Goal: Information Seeking & Learning: Learn about a topic

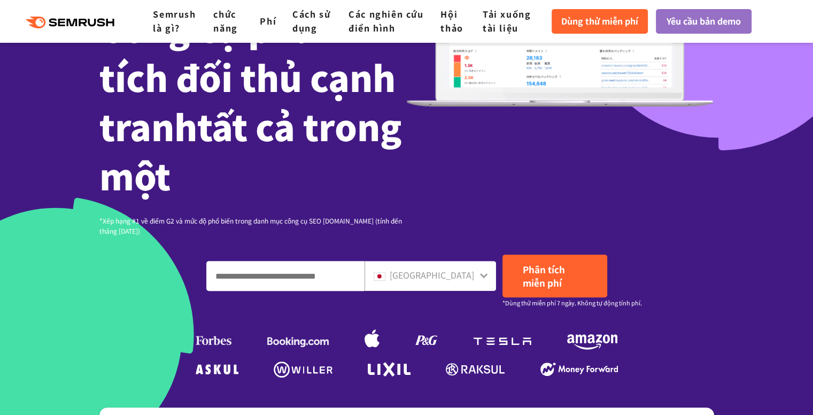
scroll to position [267, 0]
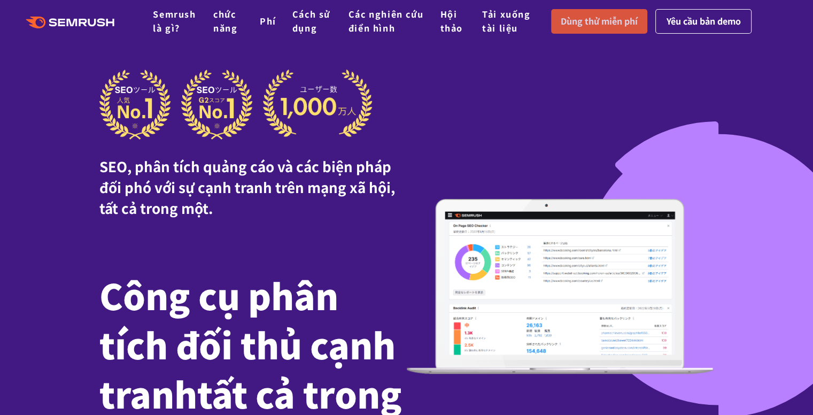
click at [609, 24] on font "Dùng thử miễn phí" at bounding box center [598, 20] width 77 height 13
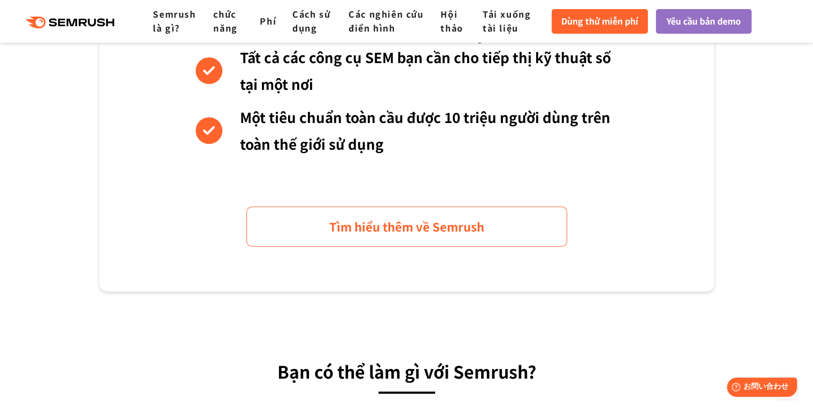
scroll to position [801, 0]
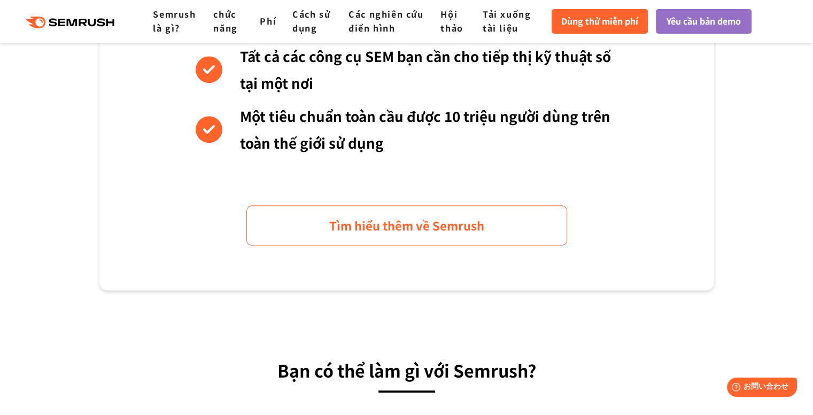
scroll to position [1012, 0]
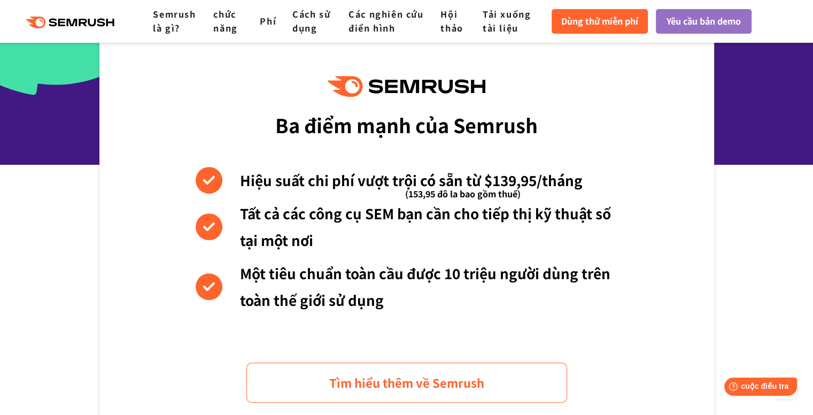
scroll to position [638, 0]
